Goal: Contribute content: Add original content to the website for others to see

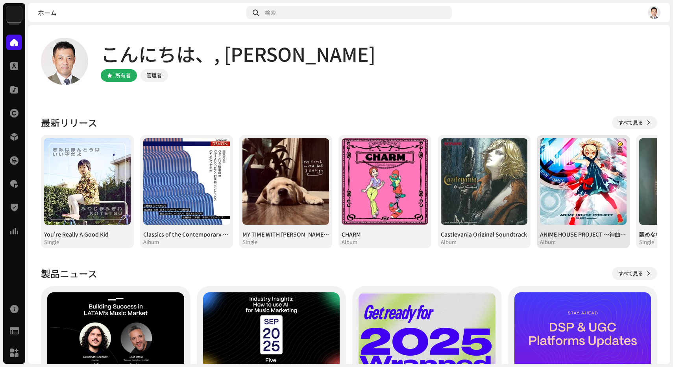
click at [571, 161] on img at bounding box center [583, 181] width 87 height 87
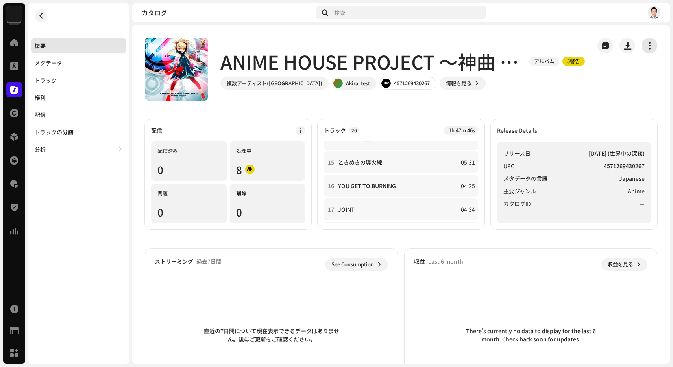
click at [646, 47] on span "button" at bounding box center [649, 45] width 7 height 6
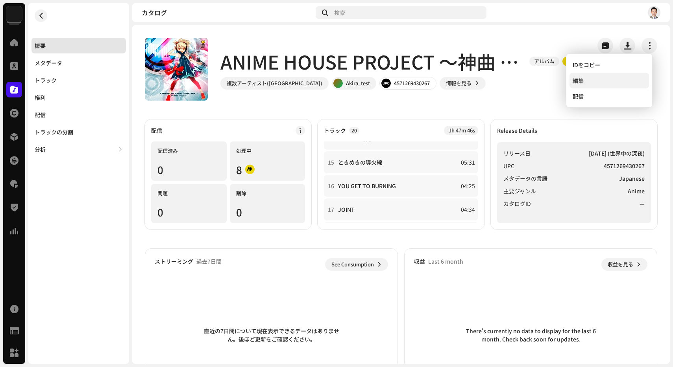
click at [604, 81] on div "編集" at bounding box center [608, 81] width 73 height 6
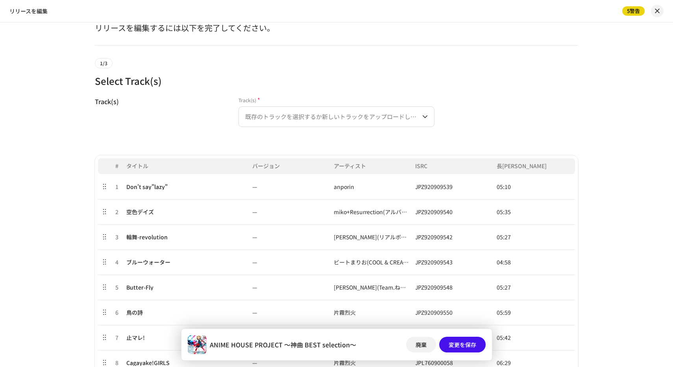
scroll to position [41, 0]
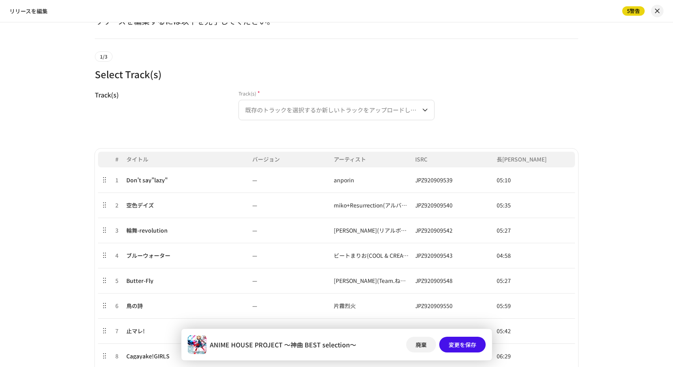
click at [434, 117] on div "Track(s) Track(s) * 既存のトラックを選択するか新しいトラックをアップロードしてください" at bounding box center [336, 110] width 483 height 40
click at [424, 112] on icon "dropdown trigger" at bounding box center [425, 110] width 6 height 6
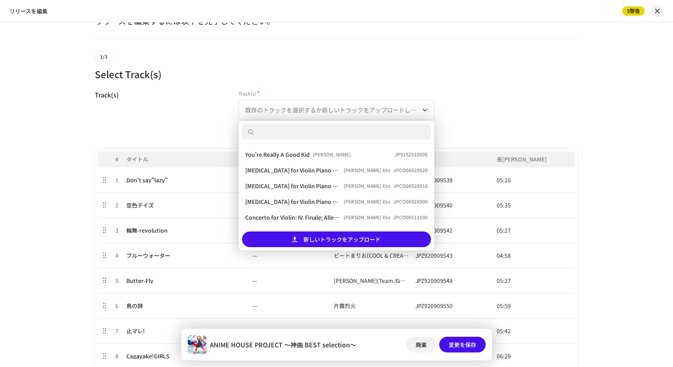
click at [475, 109] on div "Track(s) Track(s) * 既存のトラックを選択するか新しいトラックをアップロードしてください You're Really A Good [PER…" at bounding box center [336, 110] width 483 height 40
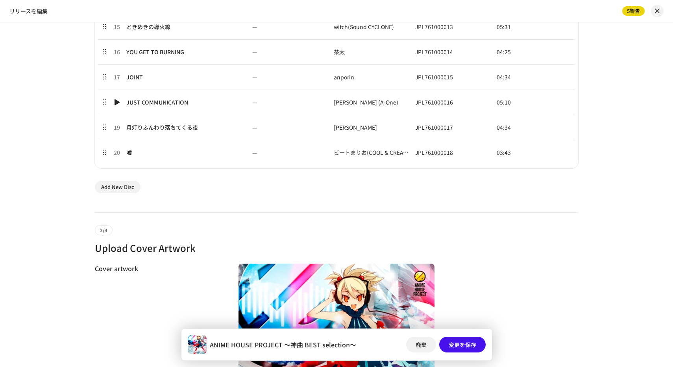
scroll to position [540, 0]
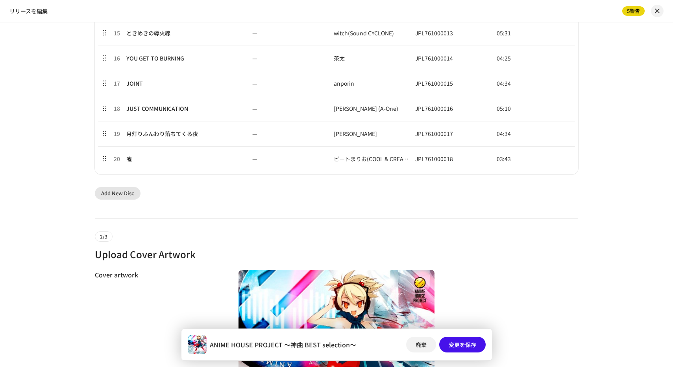
click at [118, 195] on span "Add New Disc" at bounding box center [117, 194] width 33 height 16
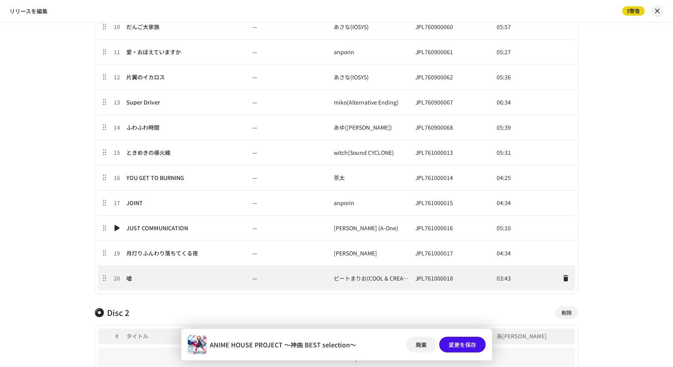
scroll to position [443, 0]
